Goal: Check status: Check status

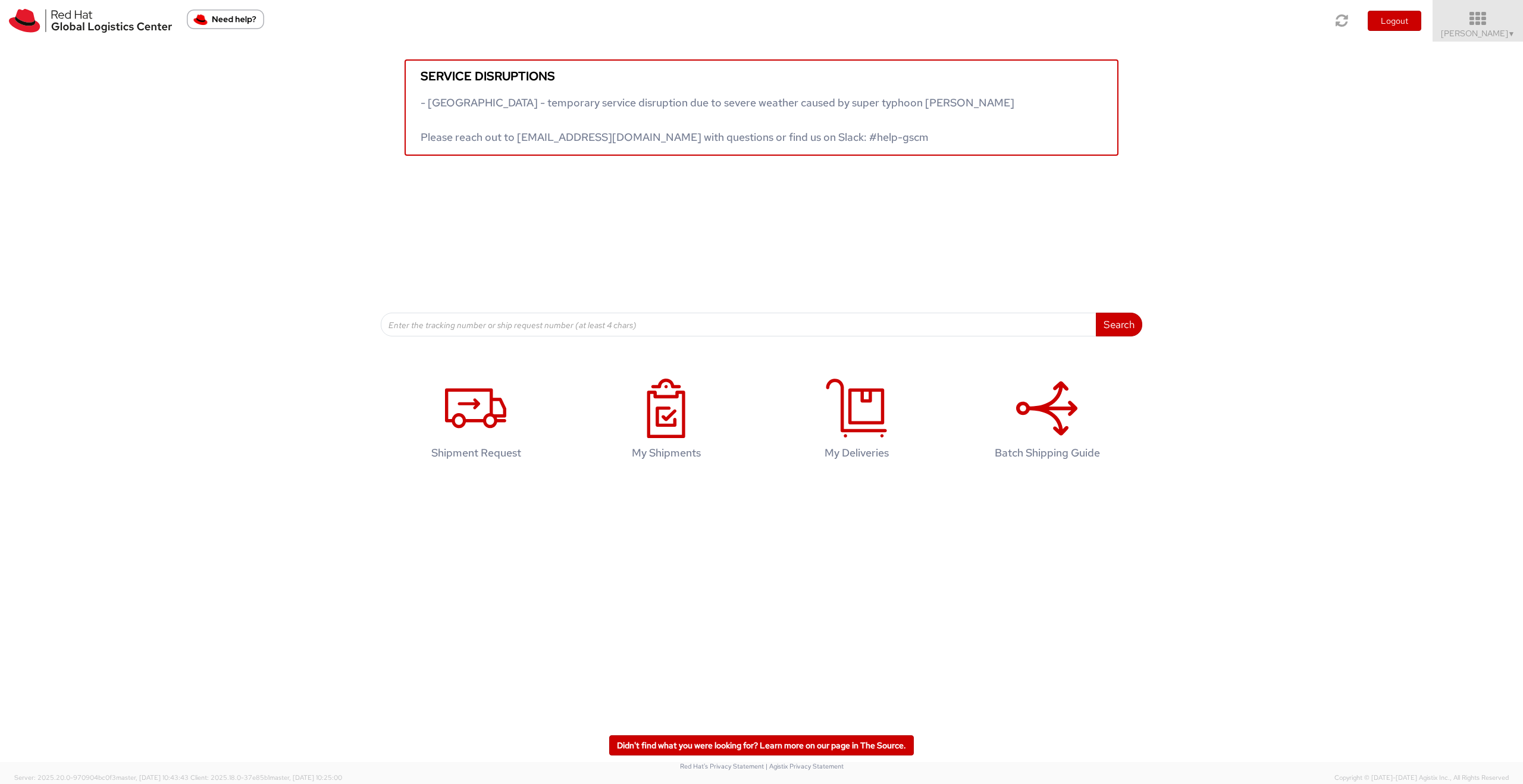
click at [1479, 38] on span "[PERSON_NAME] ▼" at bounding box center [1478, 33] width 75 height 11
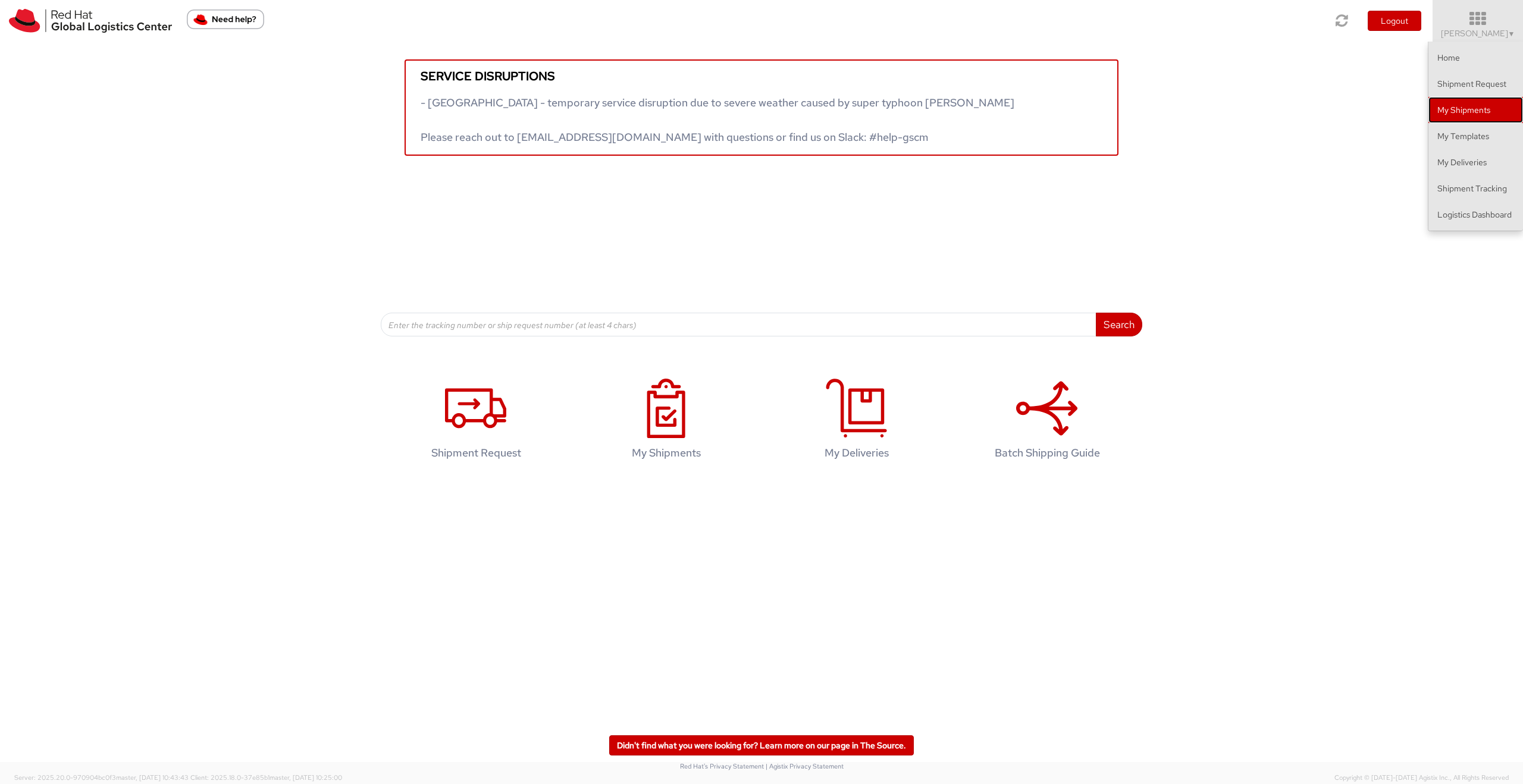
click at [1460, 109] on link "My Shipments" at bounding box center [1475, 110] width 95 height 26
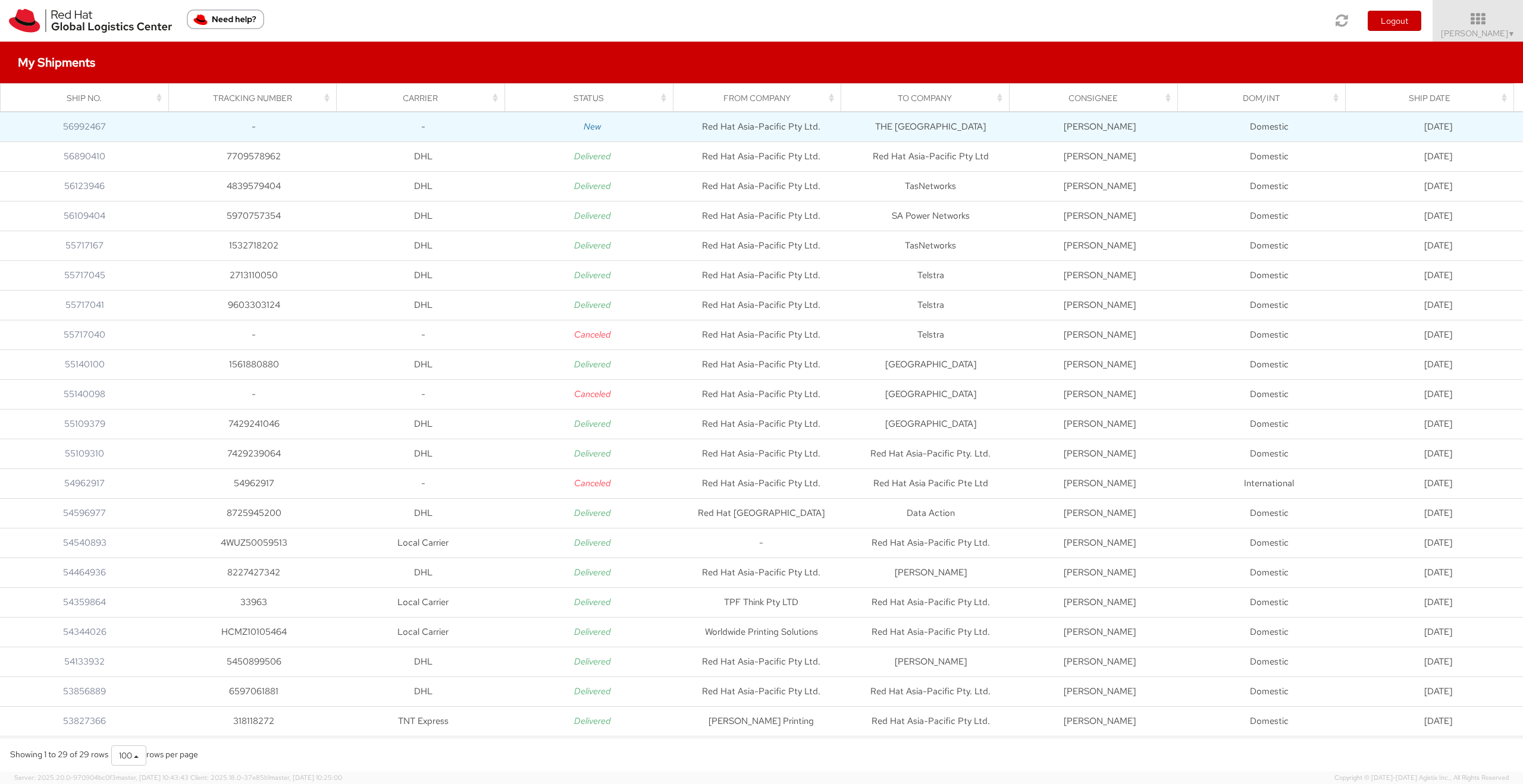
click at [529, 118] on td "New" at bounding box center [592, 126] width 169 height 30
click at [77, 121] on link "56992467" at bounding box center [85, 126] width 43 height 12
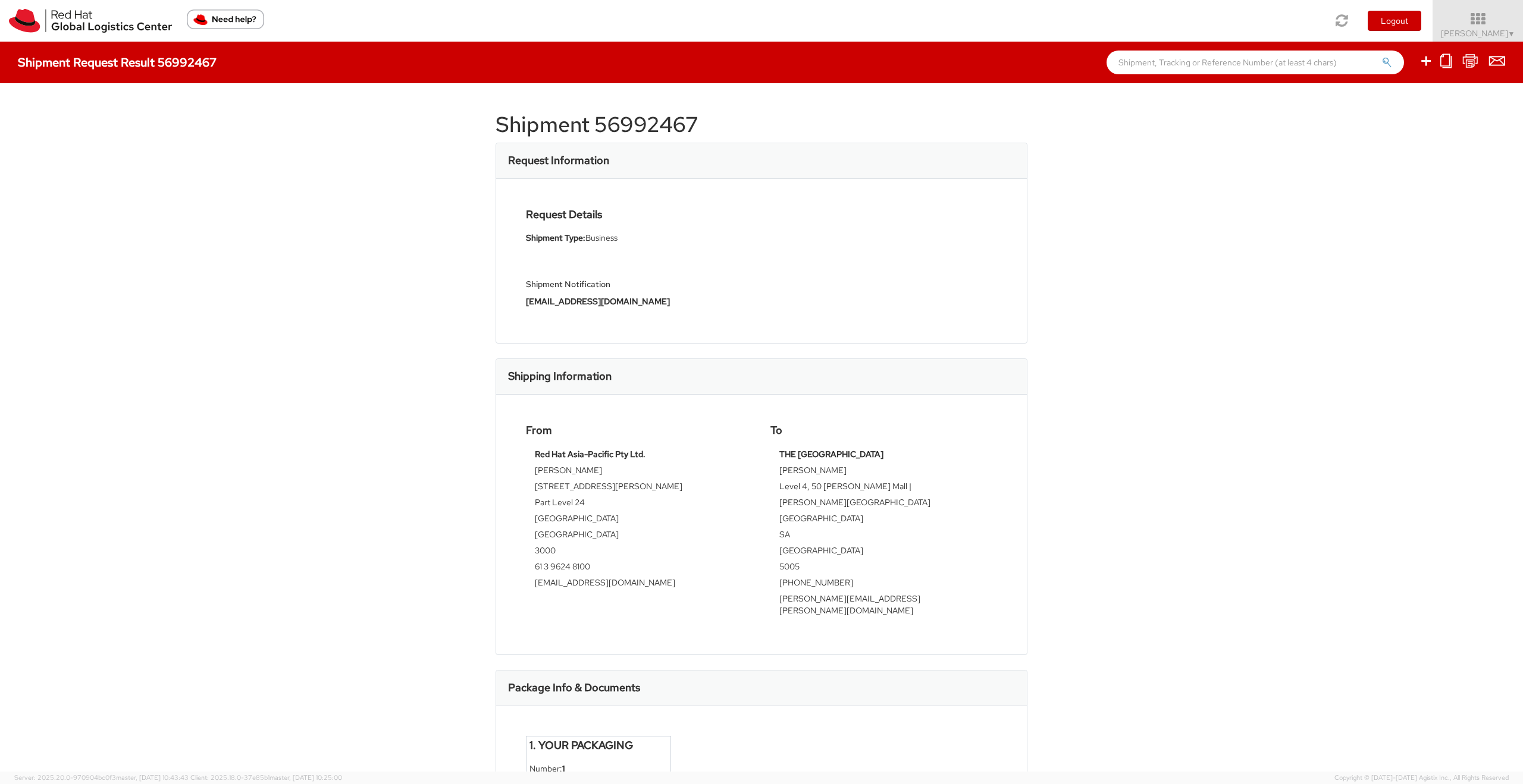
scroll to position [114, 0]
